Goal: Book appointment/travel/reservation

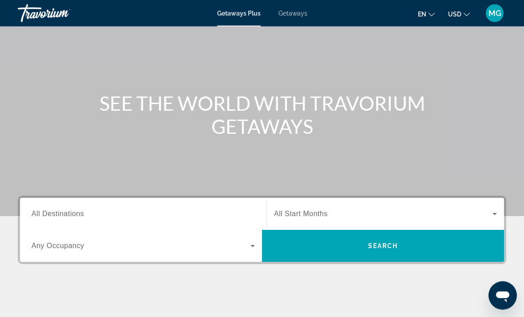
scroll to position [51, 0]
click at [84, 218] on input "Destination All Destinations" at bounding box center [143, 214] width 223 height 11
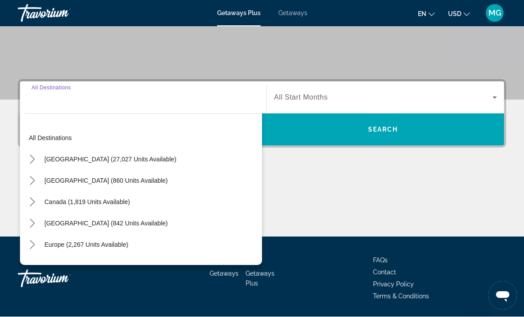
scroll to position [167, 0]
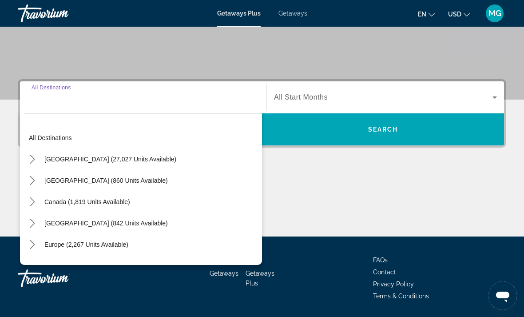
click at [140, 162] on span "[GEOGRAPHIC_DATA] (27,027 units available)" at bounding box center [110, 158] width 132 height 7
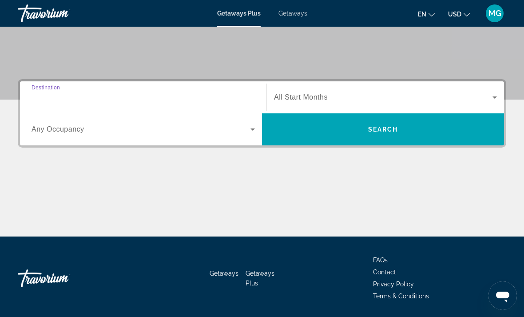
type input "**********"
click at [149, 99] on input "**********" at bounding box center [143, 97] width 223 height 11
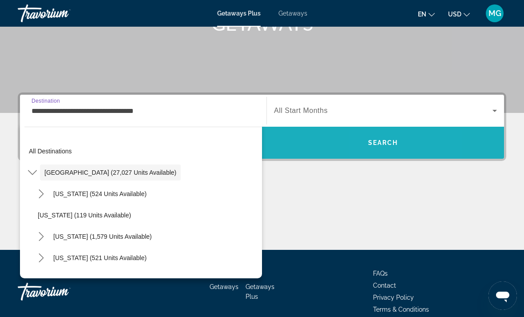
click at [372, 152] on span "Search" at bounding box center [383, 142] width 242 height 21
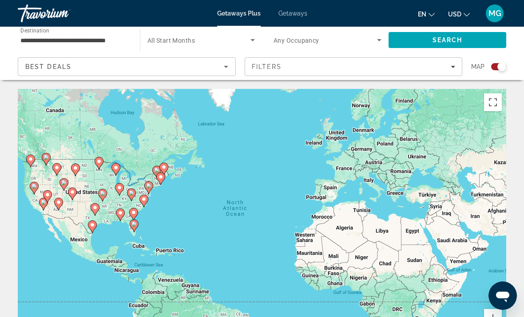
click at [81, 69] on div "Best Deals" at bounding box center [124, 66] width 199 height 11
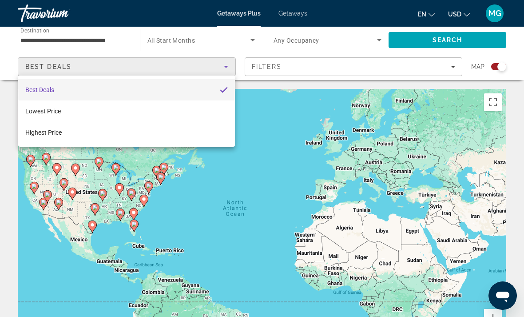
click at [299, 10] on div at bounding box center [262, 158] width 524 height 317
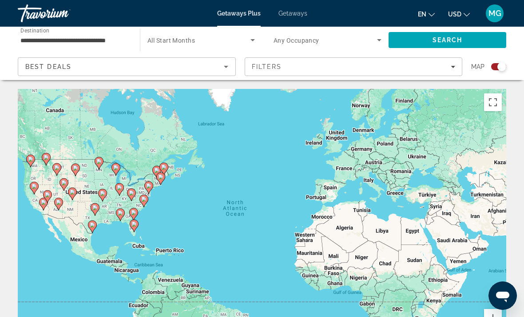
click at [297, 16] on span "Getaways" at bounding box center [292, 13] width 29 height 7
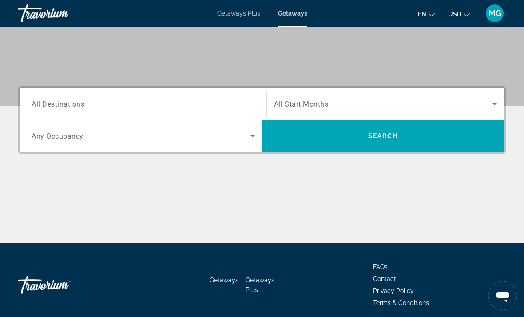
scroll to position [159, 0]
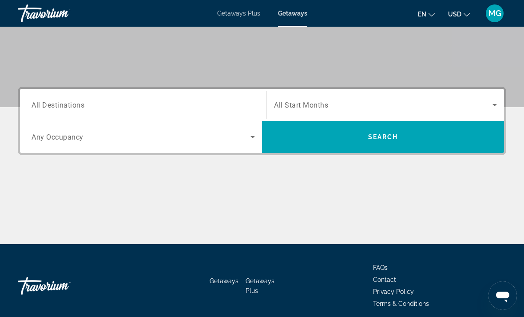
click at [147, 105] on input "Destination All Destinations" at bounding box center [143, 105] width 223 height 11
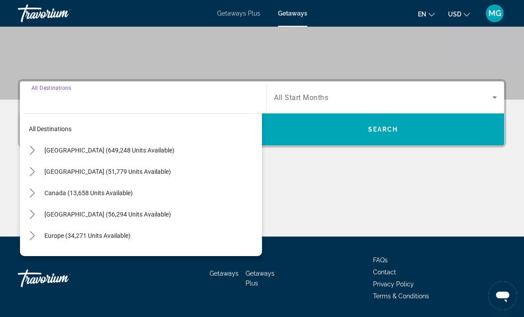
scroll to position [0, 0]
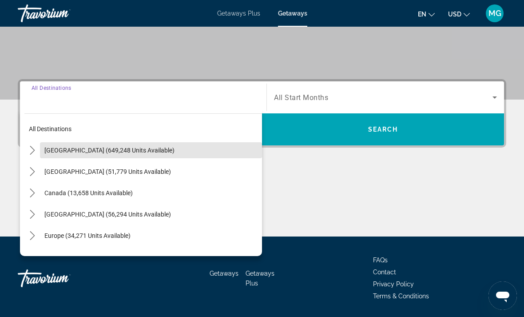
click at [147, 149] on span "[GEOGRAPHIC_DATA] (649,248 units available)" at bounding box center [109, 150] width 130 height 7
type input "**********"
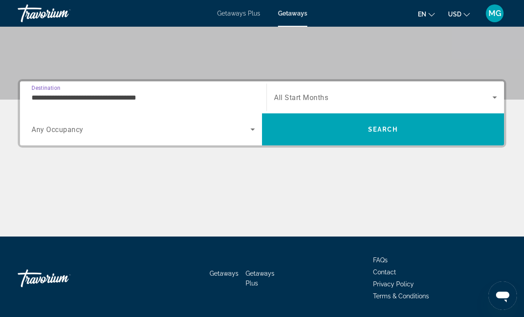
click at [112, 132] on span "Search widget" at bounding box center [141, 129] width 219 height 11
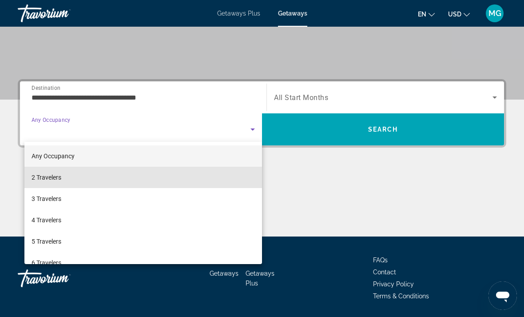
click at [68, 178] on mat-option "2 Travelers" at bounding box center [143, 177] width 238 height 21
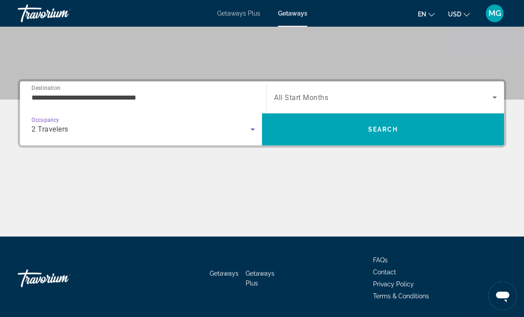
click at [346, 96] on span "Search widget" at bounding box center [383, 97] width 218 height 11
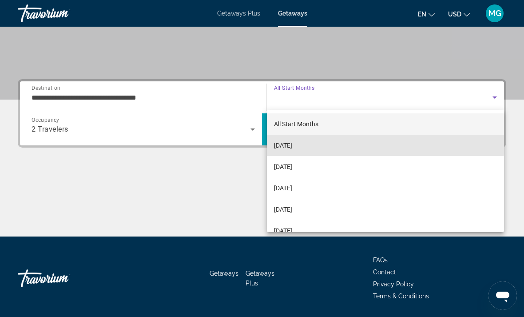
click at [314, 142] on mat-option "[DATE]" at bounding box center [385, 145] width 237 height 21
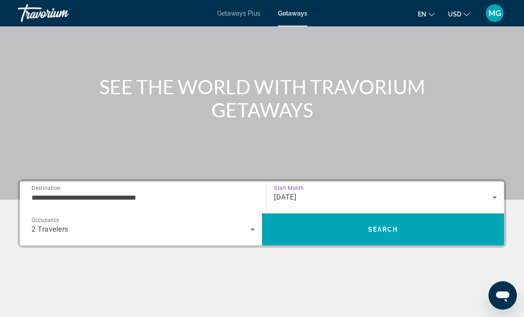
scroll to position [70, 0]
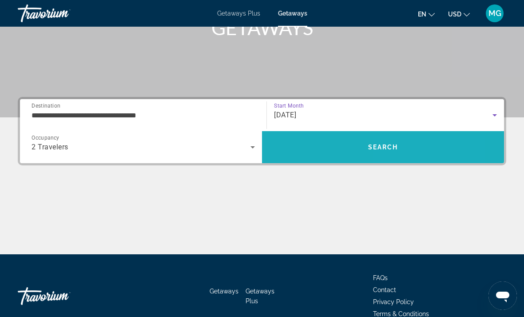
click at [395, 158] on span "Search" at bounding box center [383, 147] width 242 height 32
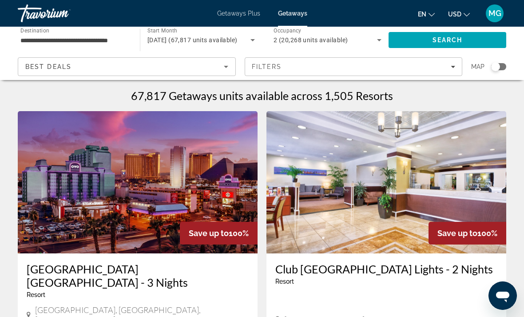
click at [294, 15] on span "Getaways" at bounding box center [292, 13] width 29 height 7
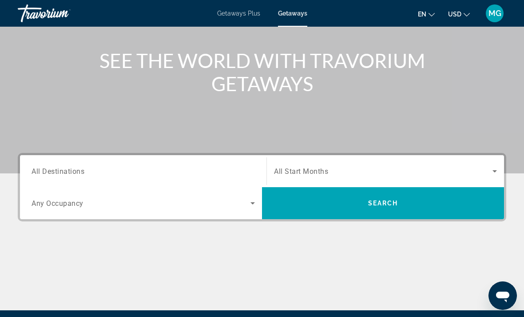
scroll to position [93, 0]
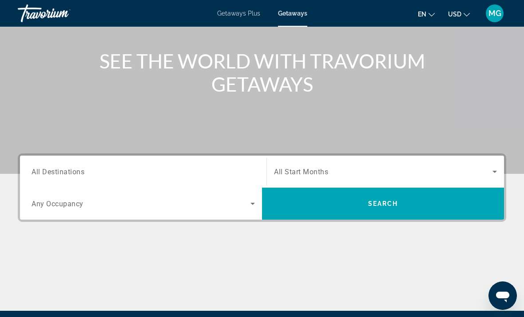
click at [79, 173] on span "All Destinations" at bounding box center [58, 171] width 53 height 8
click at [79, 173] on input "Destination All Destinations" at bounding box center [143, 172] width 223 height 11
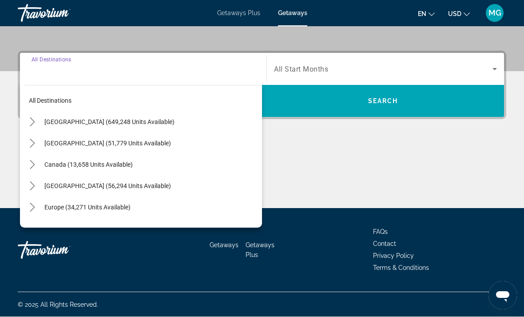
scroll to position [195, 0]
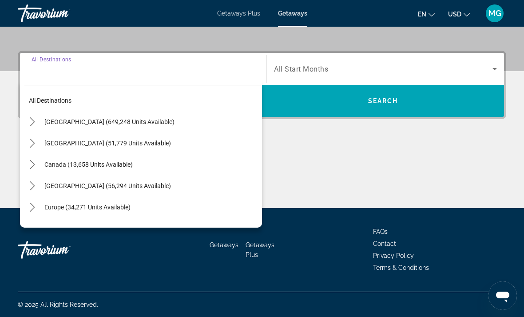
click at [118, 165] on span "Canada (13,658 units available)" at bounding box center [88, 164] width 88 height 7
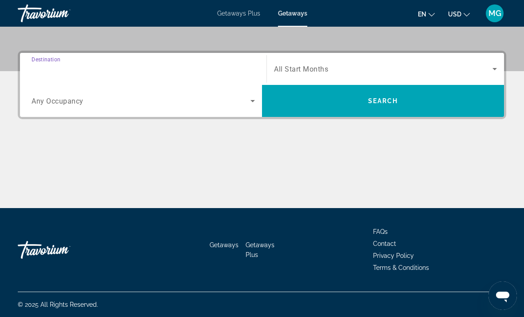
type input "**********"
click at [318, 74] on span "Search widget" at bounding box center [383, 69] width 218 height 11
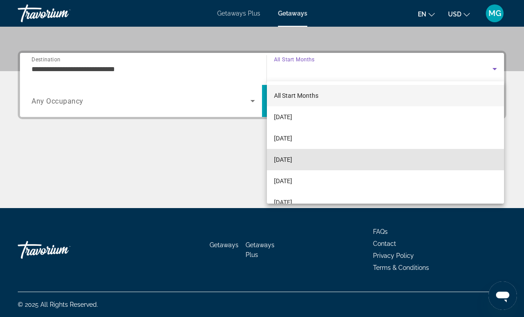
click at [292, 161] on span "[DATE]" at bounding box center [283, 159] width 18 height 11
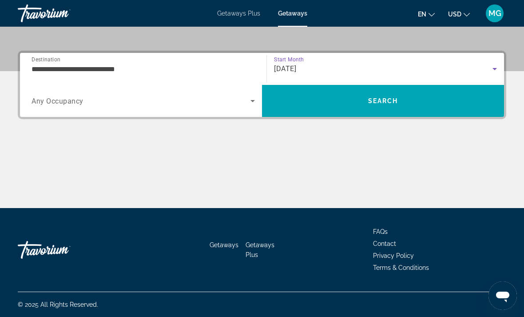
click at [254, 104] on icon "Search widget" at bounding box center [252, 100] width 11 height 11
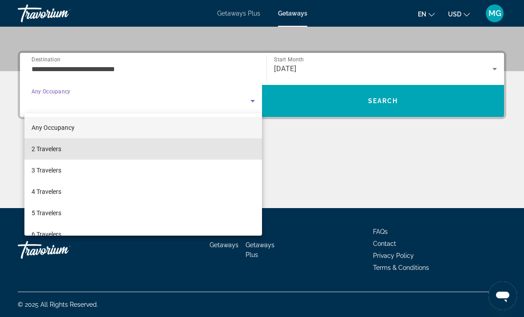
click at [69, 147] on mat-option "2 Travelers" at bounding box center [143, 148] width 238 height 21
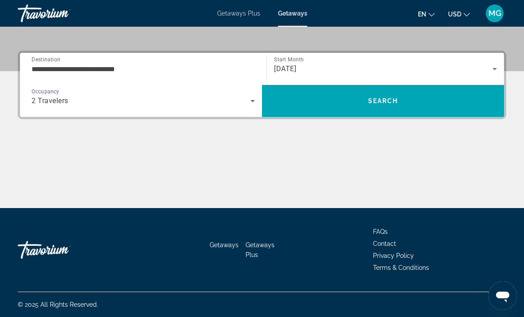
click at [396, 104] on span "Search" at bounding box center [383, 100] width 30 height 7
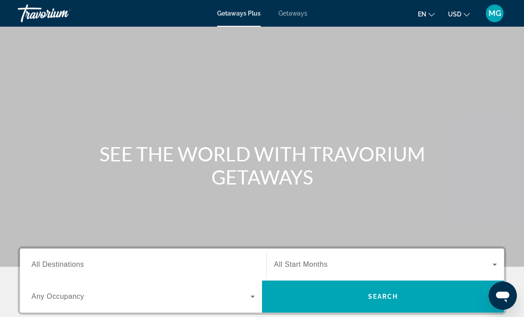
click at [464, 13] on icon "Change currency" at bounding box center [467, 15] width 6 height 6
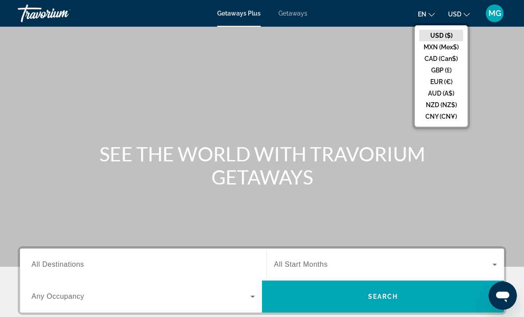
click at [449, 37] on button "USD ($)" at bounding box center [441, 36] width 44 height 12
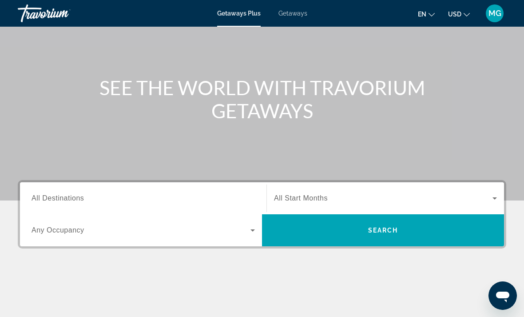
scroll to position [67, 0]
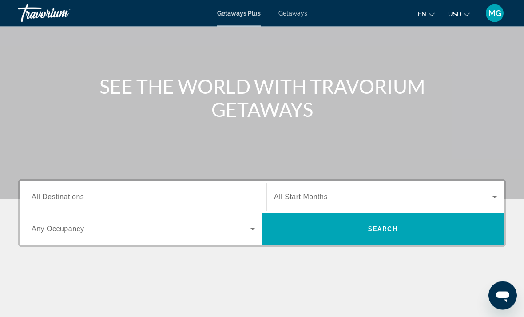
click at [291, 15] on span "Getaways" at bounding box center [292, 13] width 29 height 7
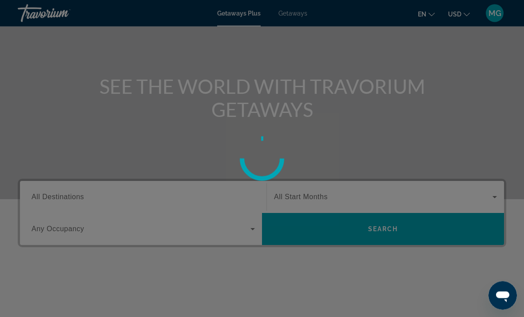
scroll to position [68, 0]
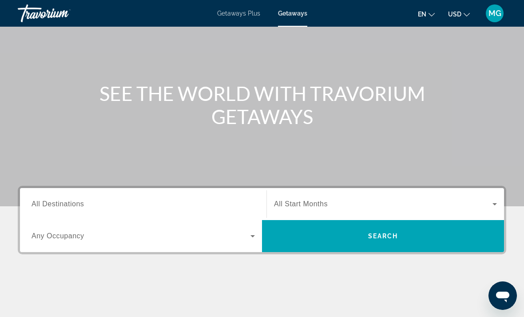
scroll to position [63, 0]
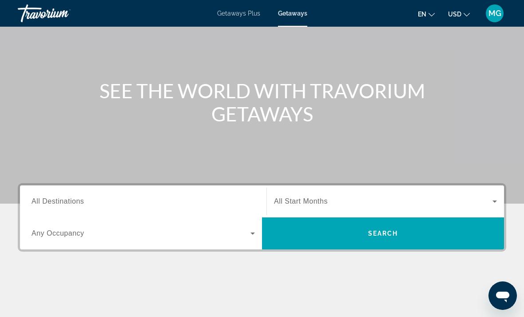
click at [174, 200] on input "Destination All Destinations" at bounding box center [143, 201] width 223 height 11
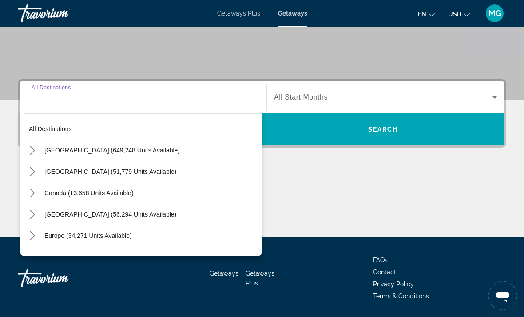
scroll to position [0, 0]
click at [143, 150] on span "[GEOGRAPHIC_DATA] (649,248 units available)" at bounding box center [111, 150] width 135 height 7
type input "**********"
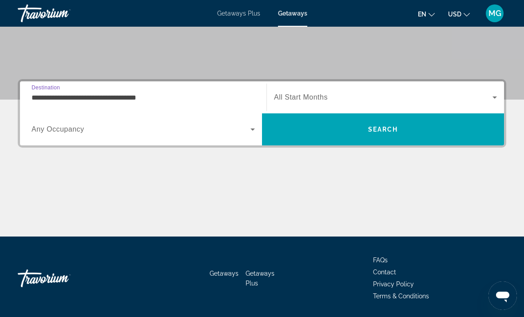
click at [250, 129] on icon "Search widget" at bounding box center [252, 129] width 11 height 11
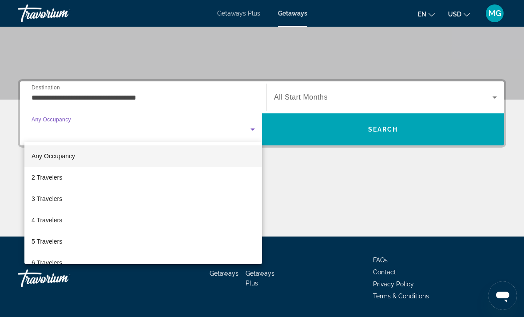
click at [61, 177] on span "2 Travelers" at bounding box center [47, 177] width 31 height 11
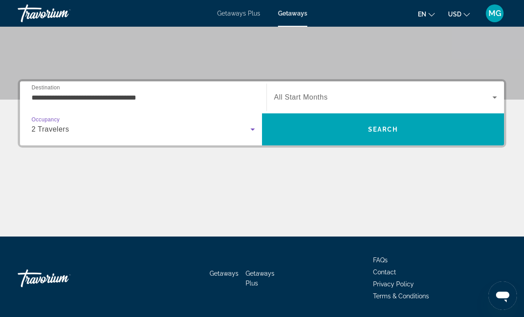
click at [486, 99] on span "Search widget" at bounding box center [383, 97] width 218 height 11
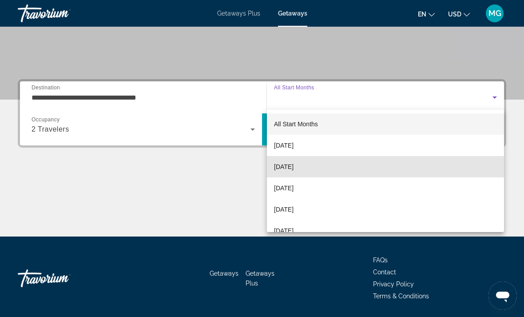
click at [294, 168] on span "[DATE]" at bounding box center [284, 166] width 20 height 11
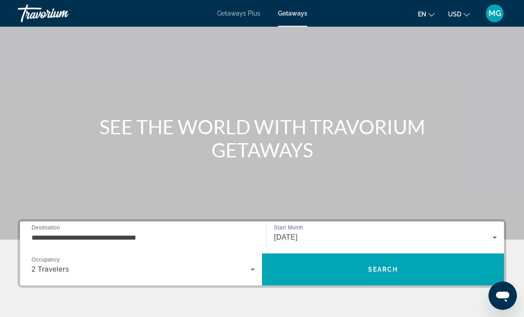
scroll to position [27, 0]
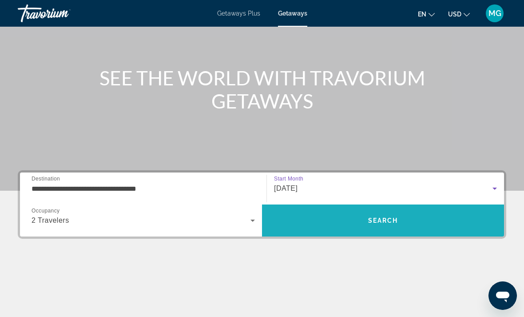
click at [382, 226] on span "Search" at bounding box center [383, 220] width 242 height 21
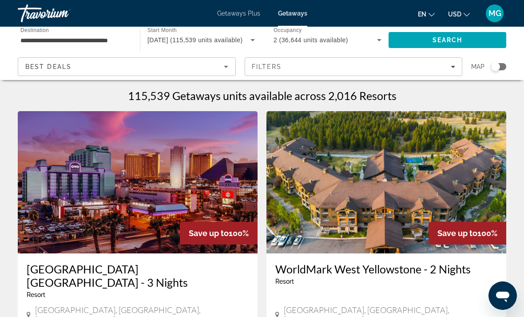
click at [107, 64] on div "Best Deals" at bounding box center [124, 66] width 199 height 11
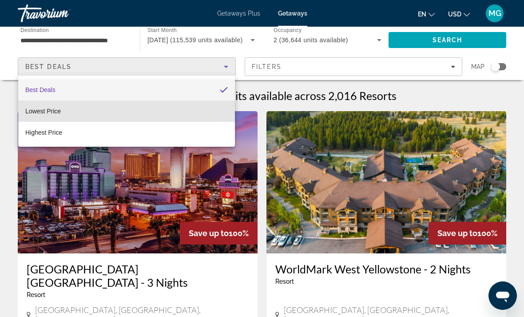
click at [218, 114] on mat-option "Lowest Price" at bounding box center [126, 110] width 217 height 21
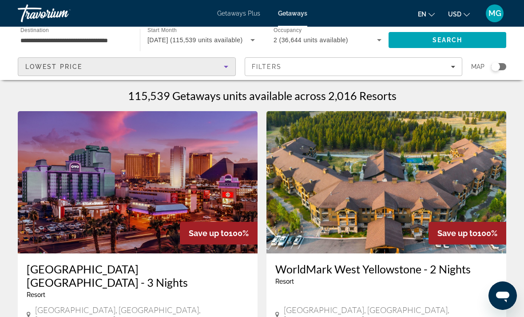
click at [452, 66] on icon "Filters" at bounding box center [453, 66] width 4 height 4
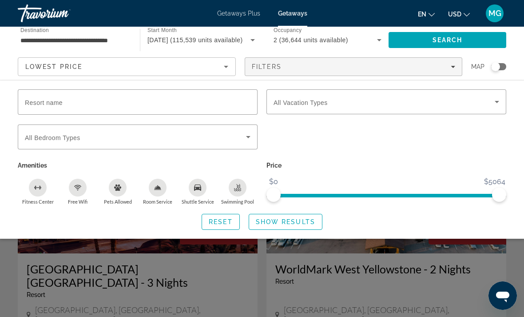
click at [485, 103] on span "Search widget" at bounding box center [384, 101] width 221 height 11
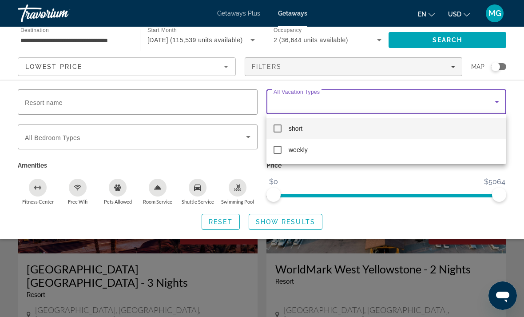
click at [372, 89] on div at bounding box center [262, 158] width 524 height 317
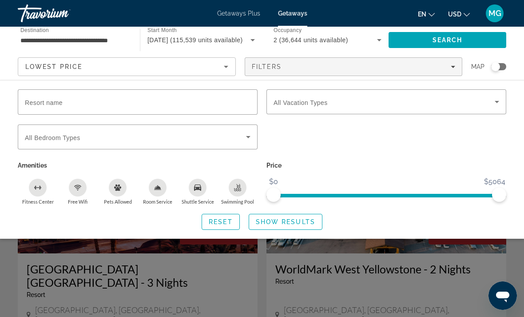
click at [240, 137] on span "Search widget" at bounding box center [135, 136] width 221 height 11
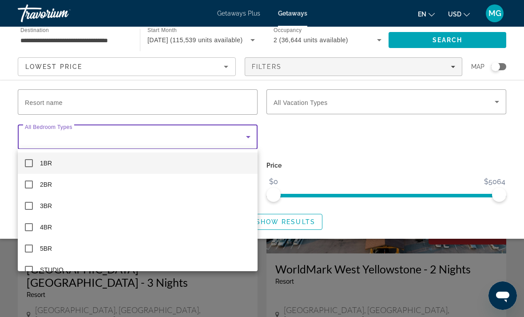
click at [218, 99] on div at bounding box center [262, 158] width 524 height 317
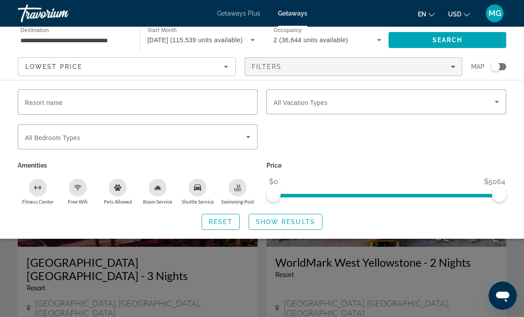
scroll to position [6, 0]
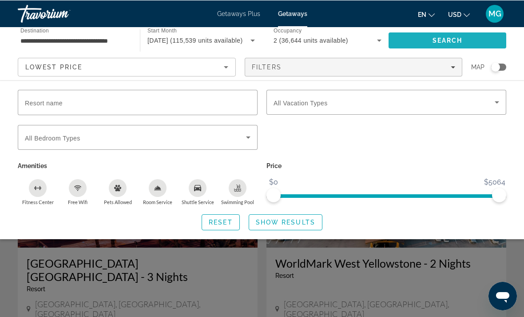
click at [447, 40] on span "Search" at bounding box center [448, 39] width 30 height 7
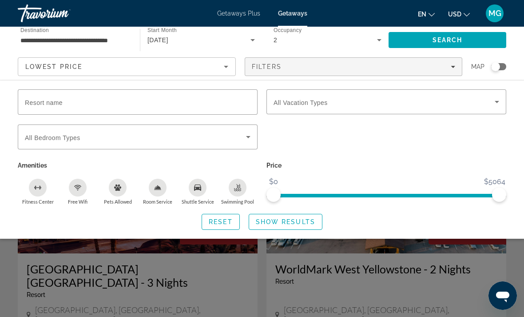
click at [104, 40] on input "**********" at bounding box center [74, 40] width 108 height 11
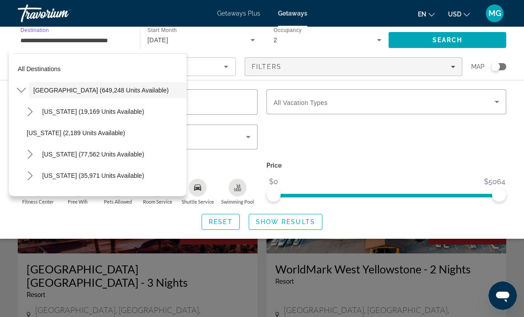
click at [143, 91] on span "Select destination: United States (649,248 units available)" at bounding box center [108, 89] width 158 height 21
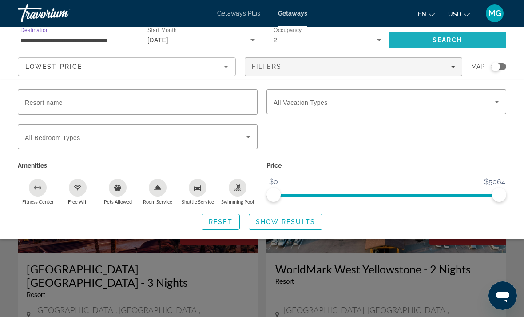
click at [450, 45] on span "Search" at bounding box center [448, 39] width 118 height 21
click at [107, 32] on div "**********" at bounding box center [74, 40] width 108 height 25
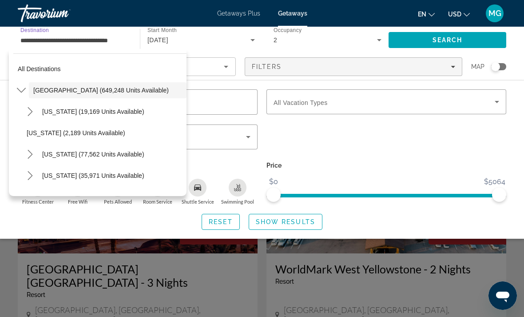
click at [112, 36] on input "**********" at bounding box center [74, 40] width 108 height 11
click at [397, 113] on div "Search widget" at bounding box center [387, 101] width 226 height 25
